Goal: Check status: Check status

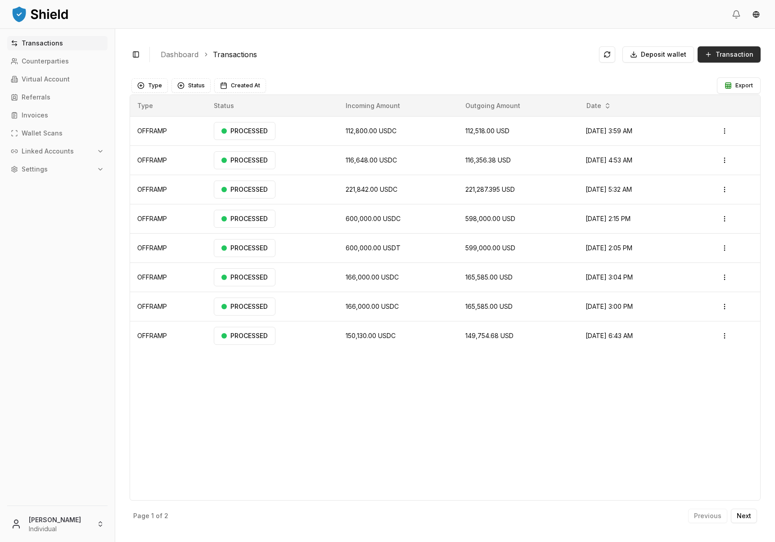
click at [717, 58] on span "Transaction" at bounding box center [734, 54] width 38 height 9
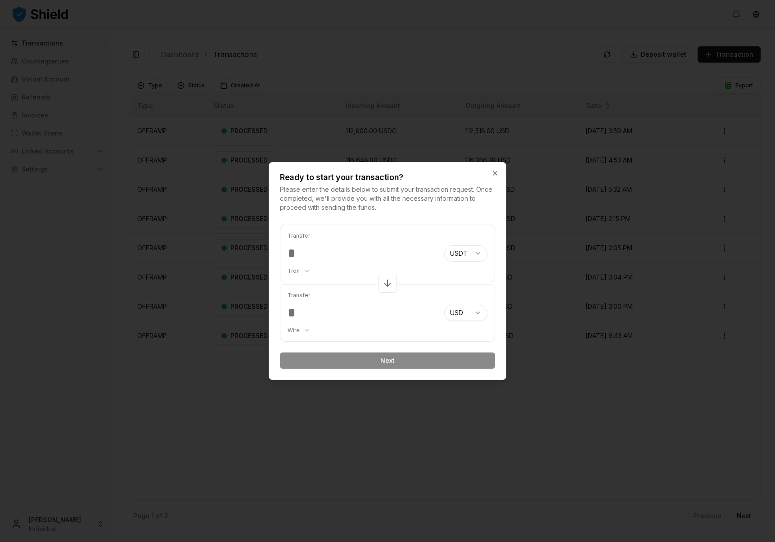
click at [301, 272] on body "Transactions Counterparties Virtual Account Referrals Invoices Wallet Scans Lin…" at bounding box center [387, 271] width 775 height 542
select select "********"
click at [307, 269] on body "Transactions Counterparties Virtual Account Referrals Invoices Wallet Scans Lin…" at bounding box center [387, 271] width 775 height 542
click at [344, 250] on body "Transactions Counterparties Virtual Account Referrals Invoices Wallet Scans Lin…" at bounding box center [387, 271] width 775 height 542
click at [344, 250] on input "number" at bounding box center [362, 253] width 149 height 16
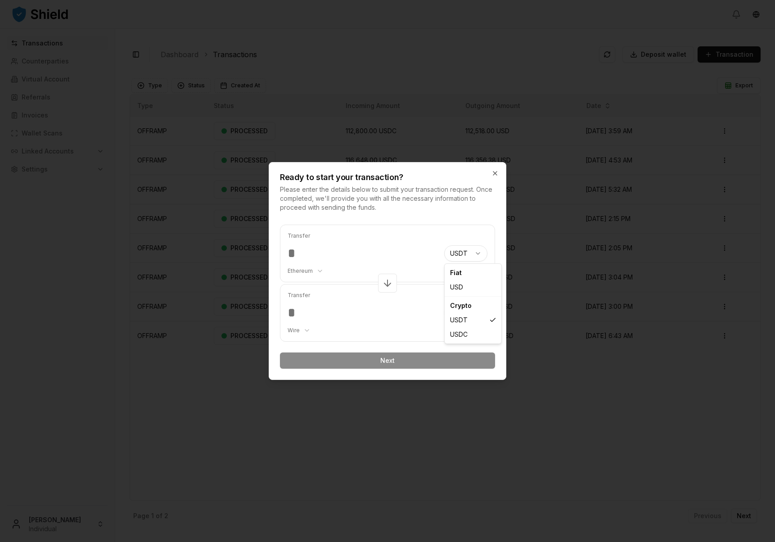
click at [470, 251] on body "Transactions Counterparties Virtual Account Referrals Invoices Wallet Scans Lin…" at bounding box center [387, 271] width 775 height 542
select select "****"
click at [318, 273] on body "Transactions Counterparties Virtual Account Referrals Invoices Wallet Scans Lin…" at bounding box center [387, 271] width 775 height 542
select select "********"
drag, startPoint x: 321, startPoint y: 295, endPoint x: 318, endPoint y: 285, distance: 10.4
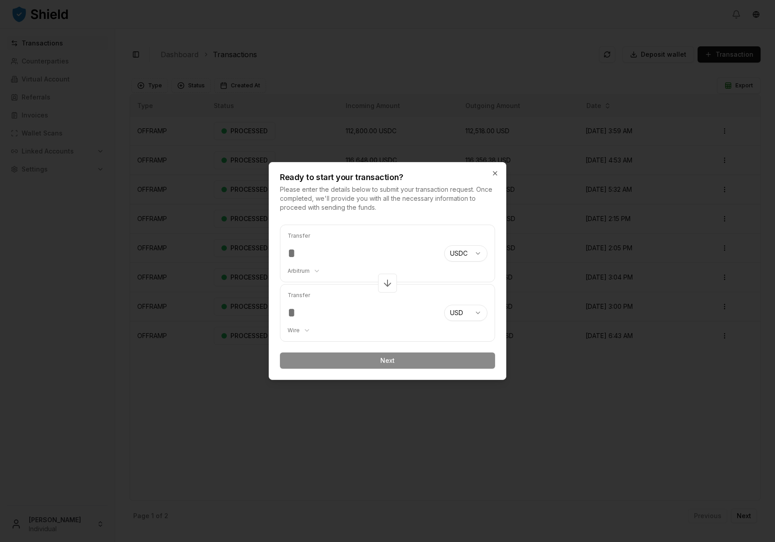
click at [303, 261] on input "number" at bounding box center [362, 253] width 149 height 16
type input "******"
click at [463, 313] on body "Transactions Counterparties Virtual Account Referrals Invoices Wallet Scans Lin…" at bounding box center [387, 271] width 775 height 542
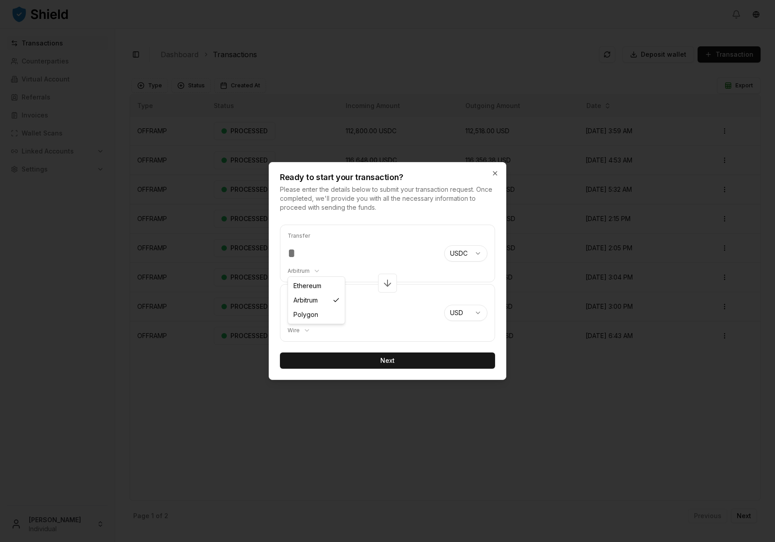
click at [303, 272] on body "Transactions Counterparties Virtual Account Referrals Invoices Wallet Scans Lin…" at bounding box center [387, 271] width 775 height 542
click at [301, 329] on body "Transactions Counterparties Virtual Account Referrals Invoices Wallet Scans Lin…" at bounding box center [387, 271] width 775 height 542
click at [397, 361] on button "Next" at bounding box center [387, 360] width 215 height 16
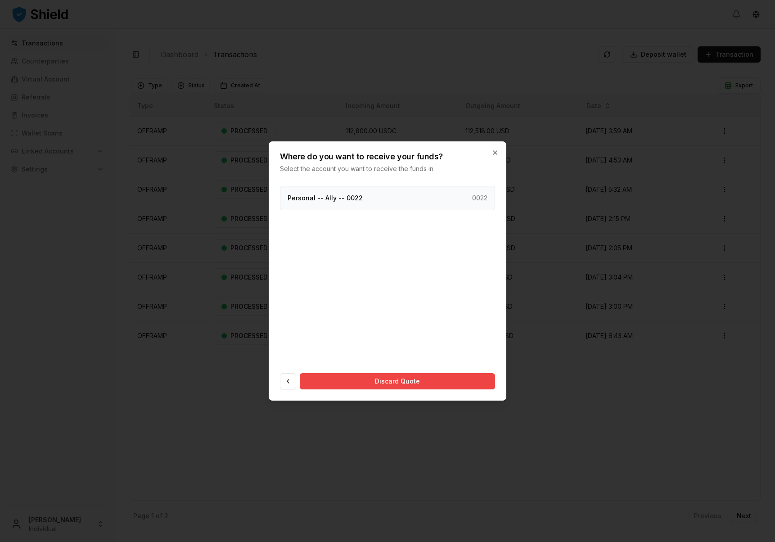
click at [382, 202] on div "Personal -- Ally -- 0022 0022" at bounding box center [387, 198] width 215 height 24
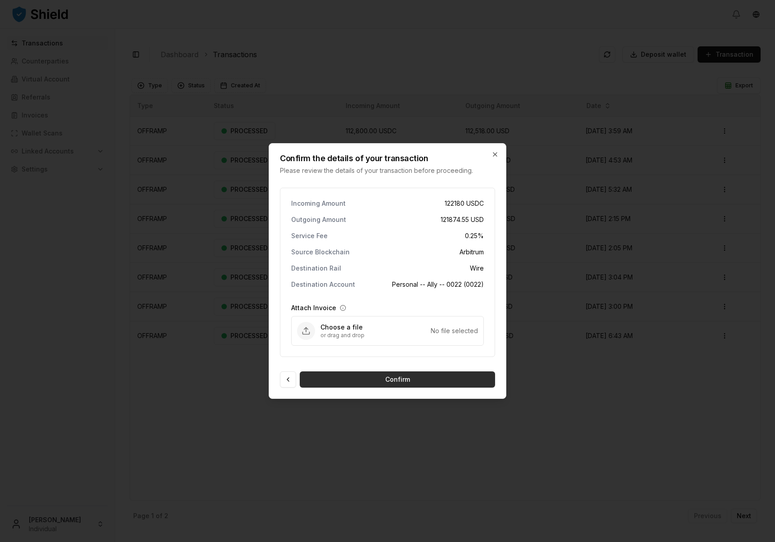
click at [407, 379] on button "Confirm" at bounding box center [397, 379] width 195 height 16
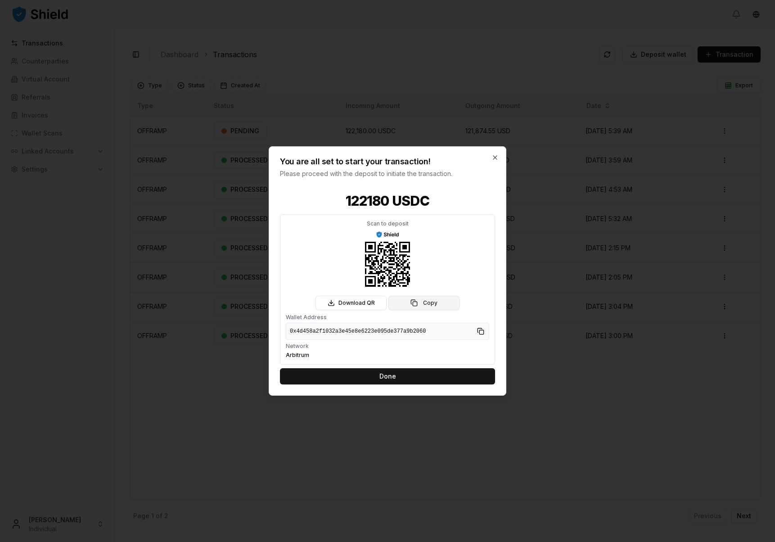
click at [425, 300] on button "Copy" at bounding box center [423, 303] width 71 height 14
click at [426, 302] on button "Copy" at bounding box center [423, 303] width 71 height 14
click at [418, 369] on button "Done" at bounding box center [387, 376] width 215 height 16
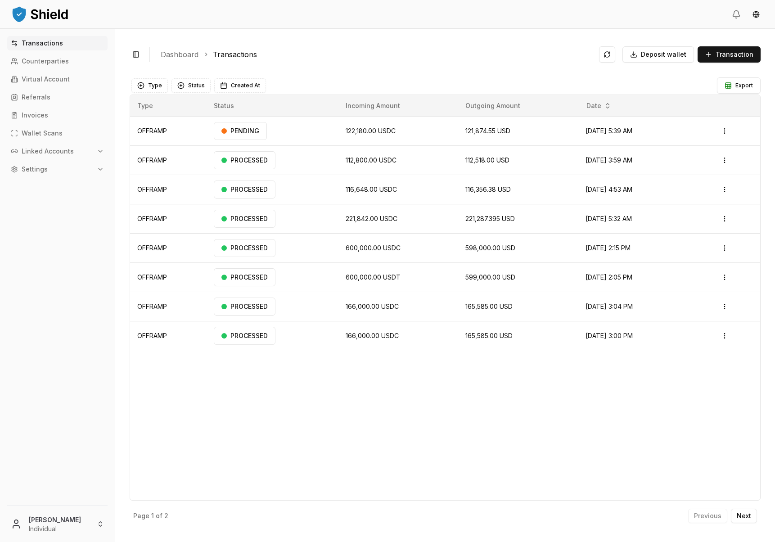
click at [342, 57] on ol "Dashboard Transactions" at bounding box center [376, 54] width 431 height 11
click at [199, 85] on button "Status" at bounding box center [190, 85] width 39 height 14
click at [748, 516] on p "Next" at bounding box center [744, 515] width 14 height 6
click at [701, 517] on p "Previous" at bounding box center [707, 515] width 27 height 6
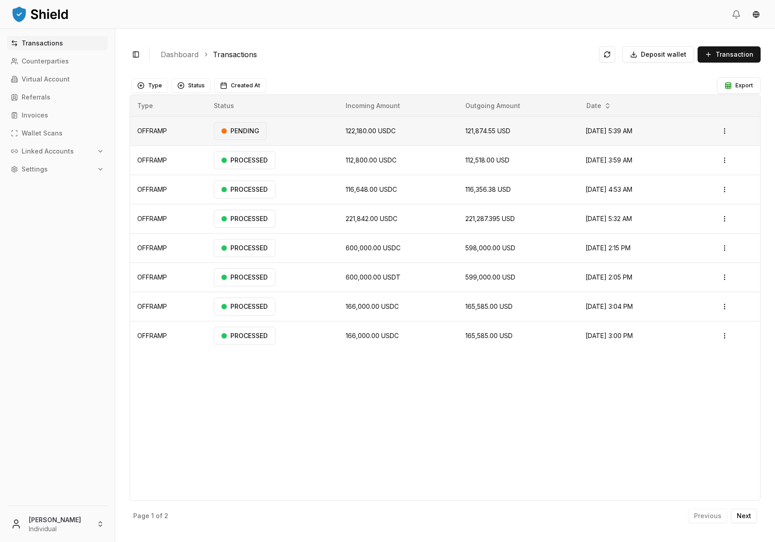
click at [247, 131] on div "PENDING" at bounding box center [240, 131] width 53 height 18
click at [320, 132] on td "PENDING" at bounding box center [273, 131] width 132 height 29
click at [416, 130] on td "122,180.00 USDC" at bounding box center [398, 131] width 120 height 29
click at [315, 131] on td "PENDING" at bounding box center [273, 131] width 132 height 29
click at [726, 130] on html "Transactions Counterparties Virtual Account Referrals Invoices Wallet Scans Lin…" at bounding box center [387, 271] width 775 height 542
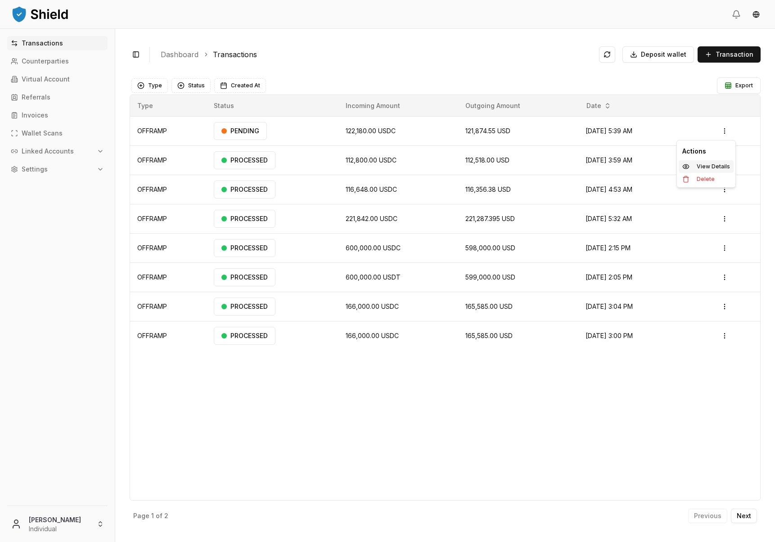
click at [718, 166] on p "View Details" at bounding box center [713, 166] width 33 height 5
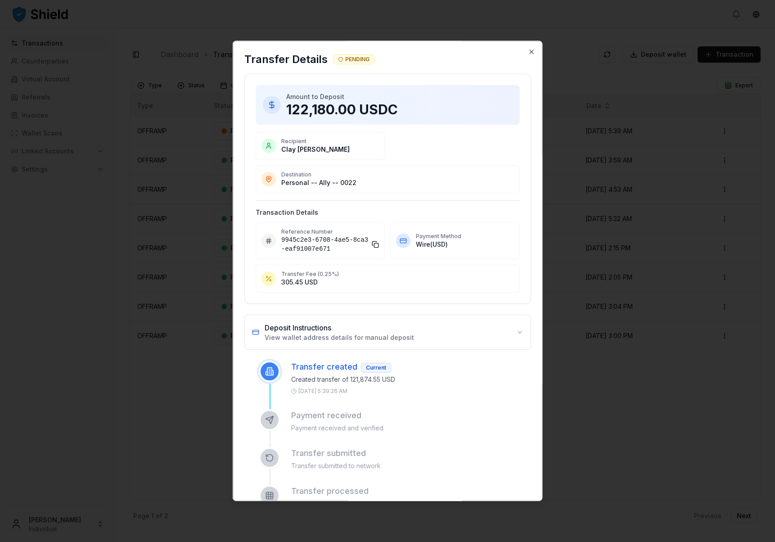
scroll to position [74, 0]
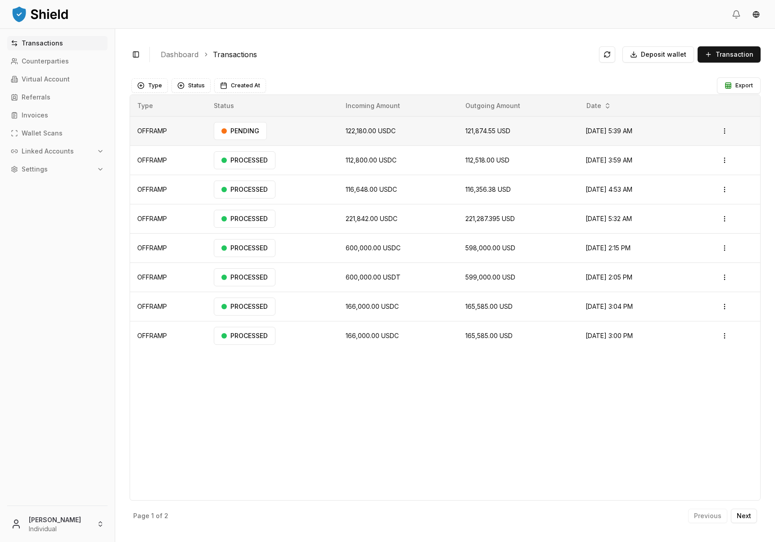
click at [318, 128] on td "PENDING" at bounding box center [273, 131] width 132 height 29
click at [731, 126] on html "Transactions Counterparties Virtual Account Referrals Invoices Wallet Scans Lin…" at bounding box center [387, 271] width 775 height 542
click at [708, 165] on p "View Details" at bounding box center [713, 166] width 33 height 5
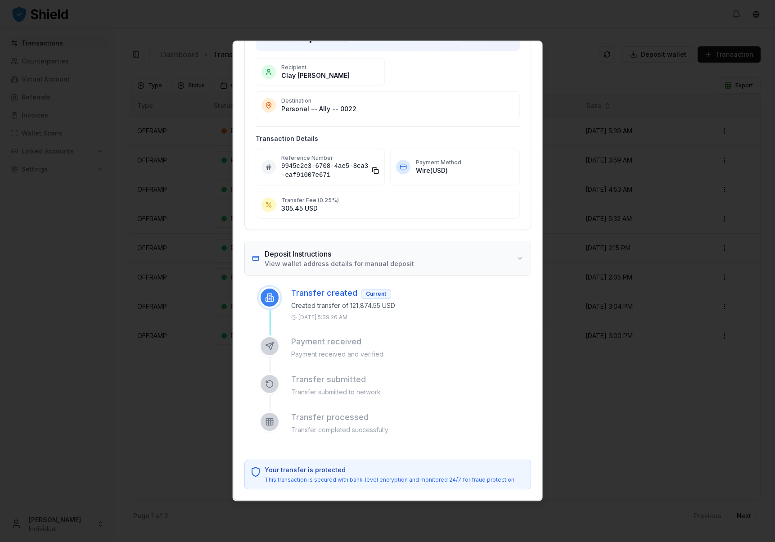
click at [463, 264] on button "Deposit Instructions View wallet address details for manual deposit" at bounding box center [388, 258] width 286 height 34
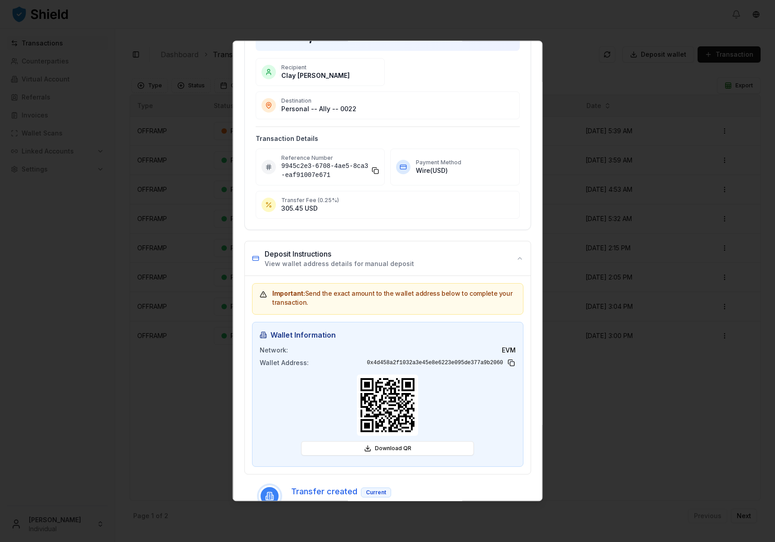
scroll to position [272, 0]
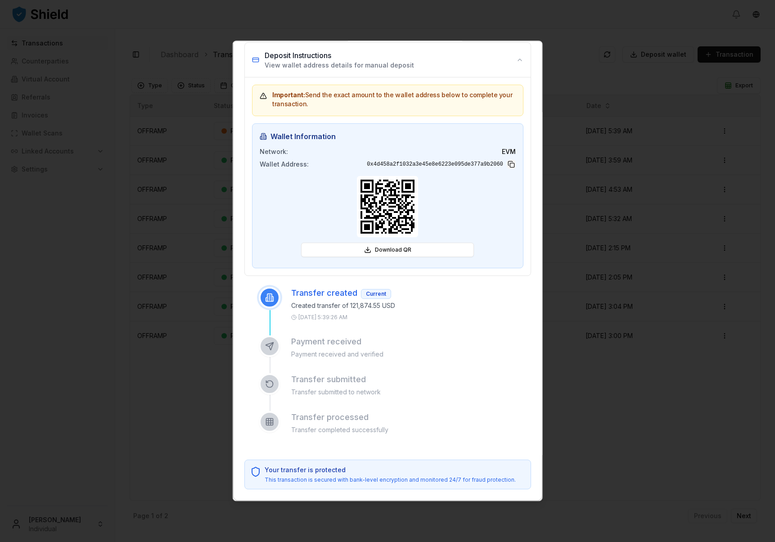
click at [506, 165] on button at bounding box center [510, 164] width 9 height 9
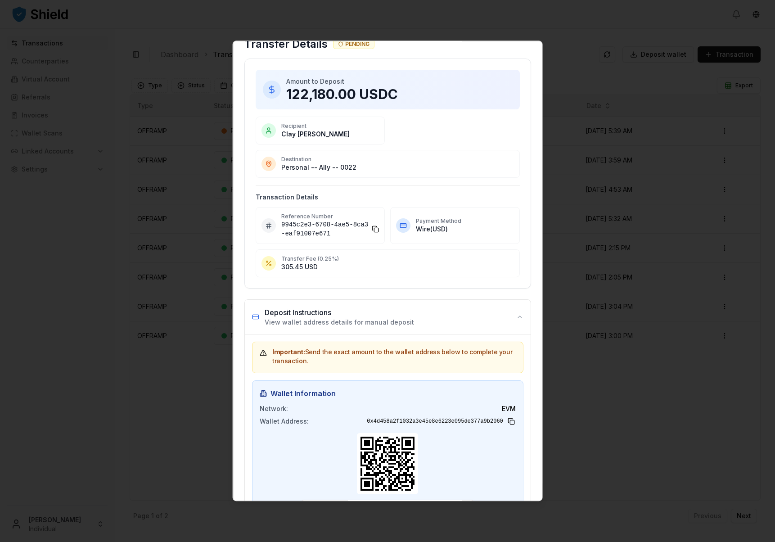
scroll to position [0, 0]
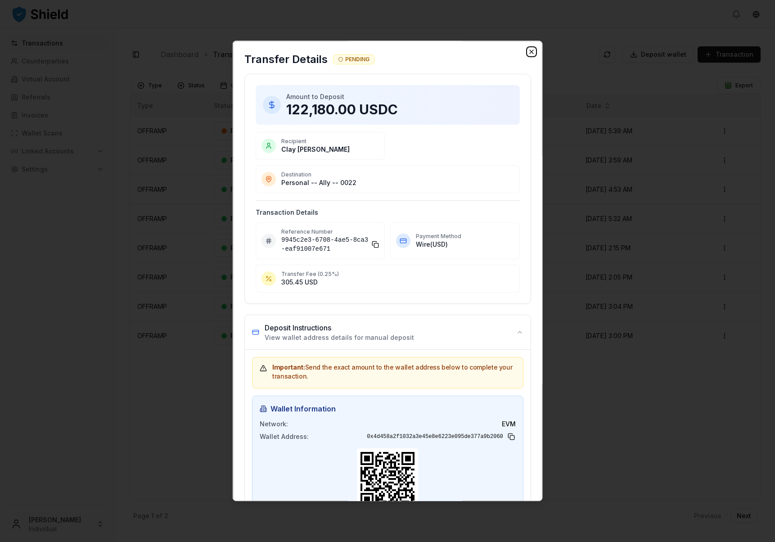
click at [529, 50] on icon "button" at bounding box center [531, 52] width 4 height 4
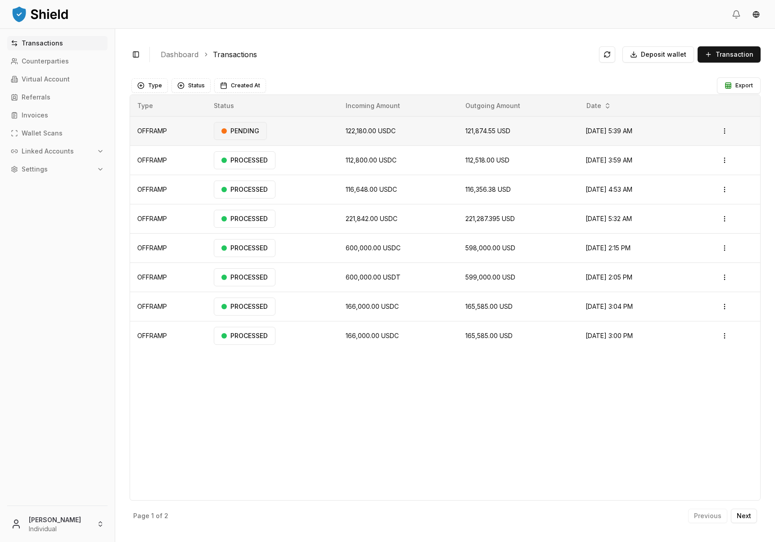
click at [238, 131] on div "PENDING" at bounding box center [240, 131] width 53 height 18
click at [727, 128] on html "Transactions Counterparties Virtual Account Referrals Invoices Wallet Scans Lin…" at bounding box center [387, 271] width 775 height 542
click at [711, 166] on p "View Details" at bounding box center [713, 166] width 33 height 5
click at [727, 132] on html "Transactions Counterparties Virtual Account Referrals Invoices Wallet Scans Lin…" at bounding box center [387, 271] width 775 height 542
click at [699, 164] on p "View Details" at bounding box center [713, 166] width 33 height 5
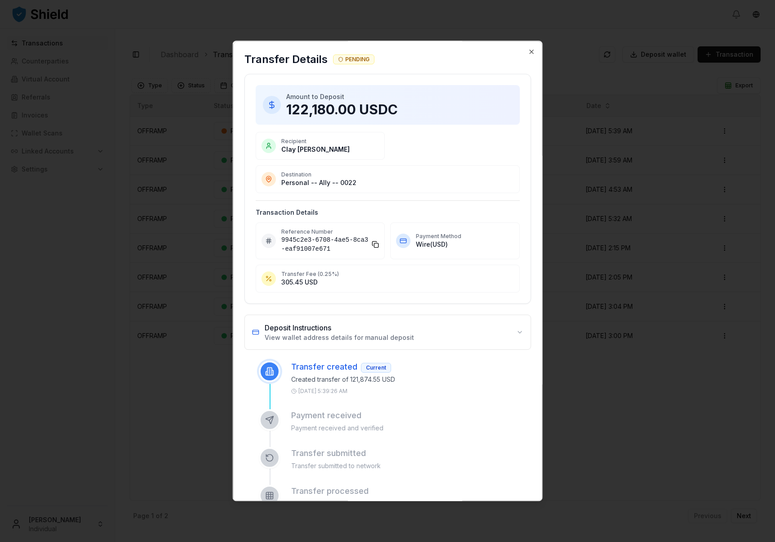
scroll to position [74, 0]
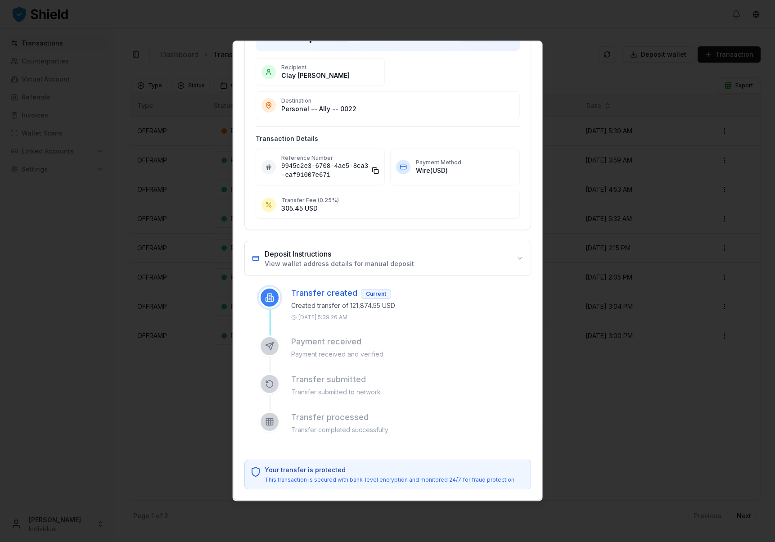
click at [372, 355] on p "Payment received and verified" at bounding box center [411, 354] width 240 height 9
click at [511, 262] on button "Deposit Instructions View wallet address details for manual deposit" at bounding box center [388, 258] width 286 height 34
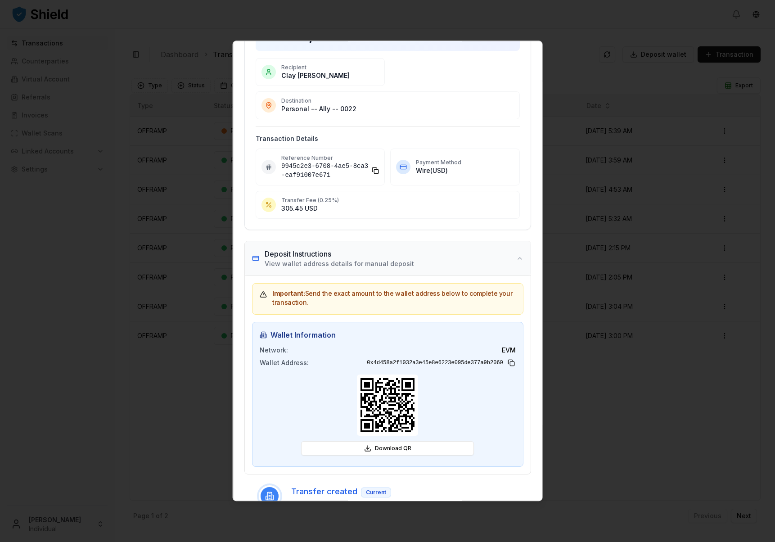
click at [511, 260] on button "Deposit Instructions View wallet address details for manual deposit" at bounding box center [388, 258] width 286 height 34
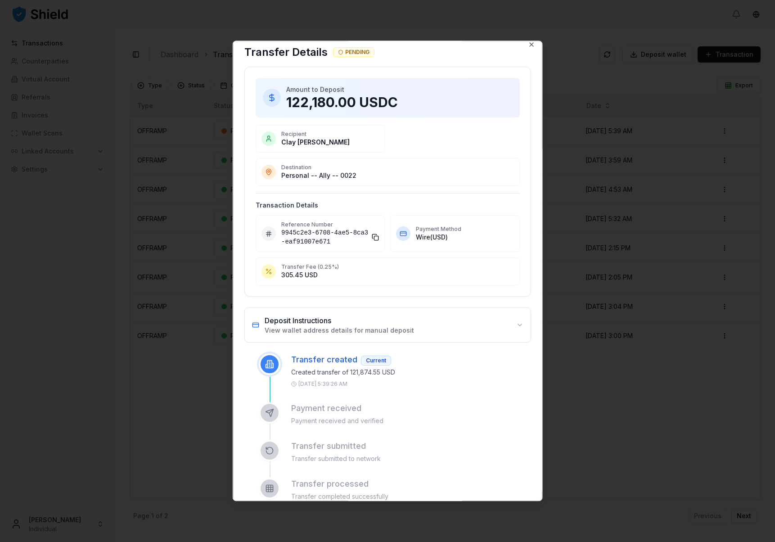
scroll to position [0, 0]
